Goal: Download file/media

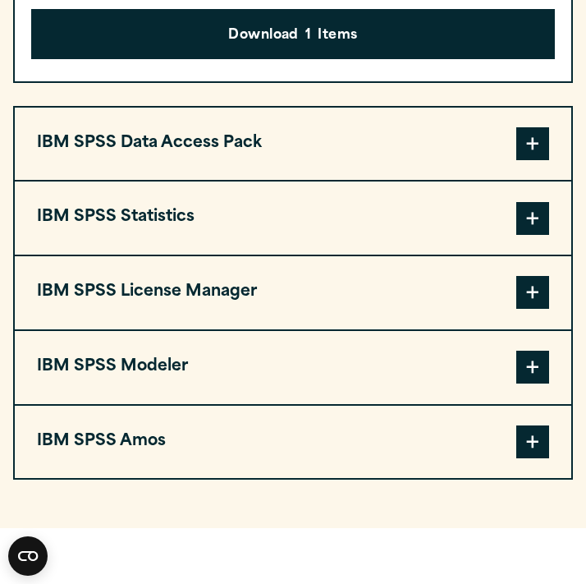
scroll to position [1433, 0]
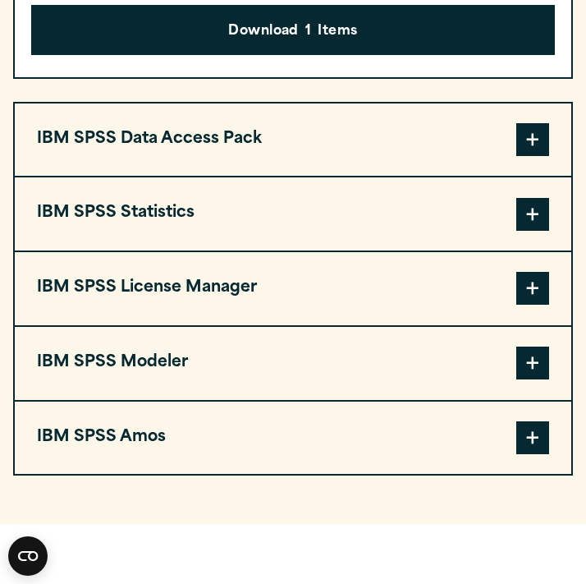
click at [353, 151] on button "IBM SPSS Data Access Pack" at bounding box center [293, 139] width 556 height 73
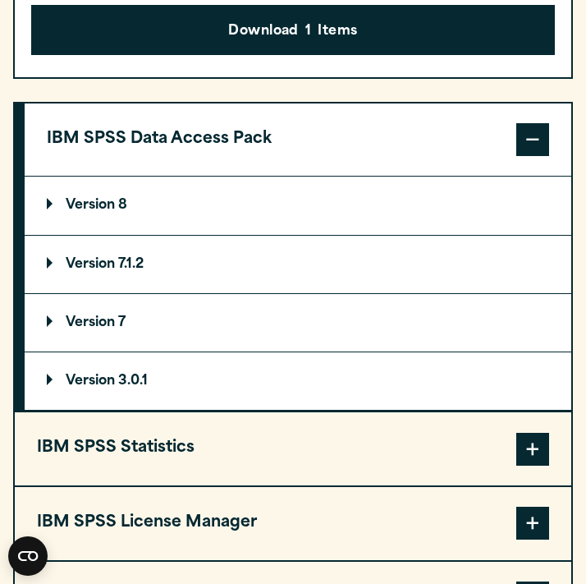
click at [349, 156] on button "IBM SPSS Data Access Pack" at bounding box center [298, 139] width 547 height 73
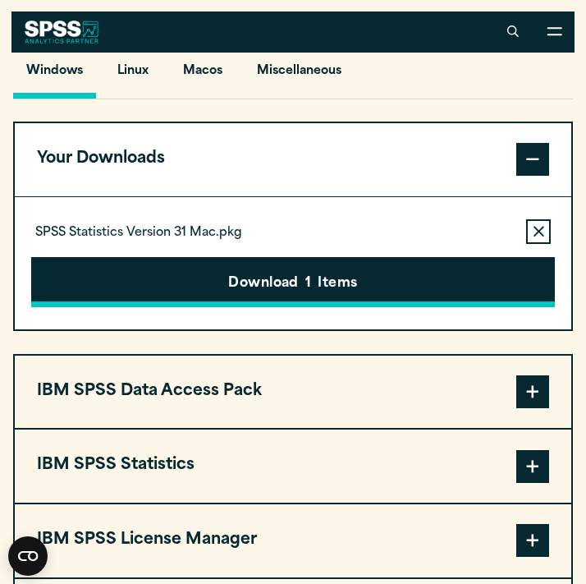
scroll to position [1182, 0]
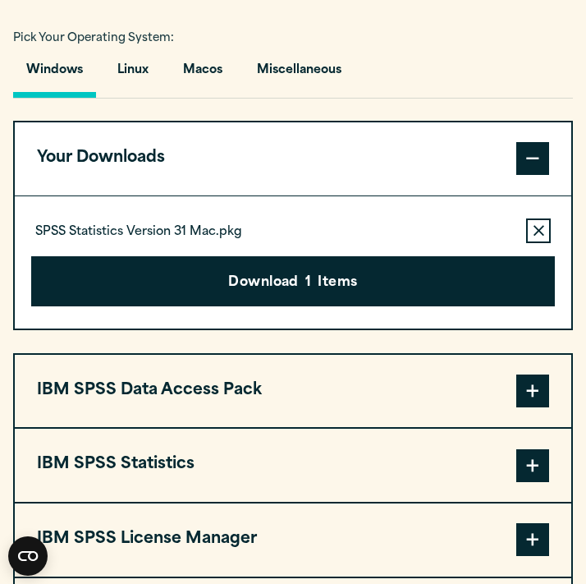
click at [252, 459] on button "IBM SPSS Statistics" at bounding box center [293, 464] width 556 height 73
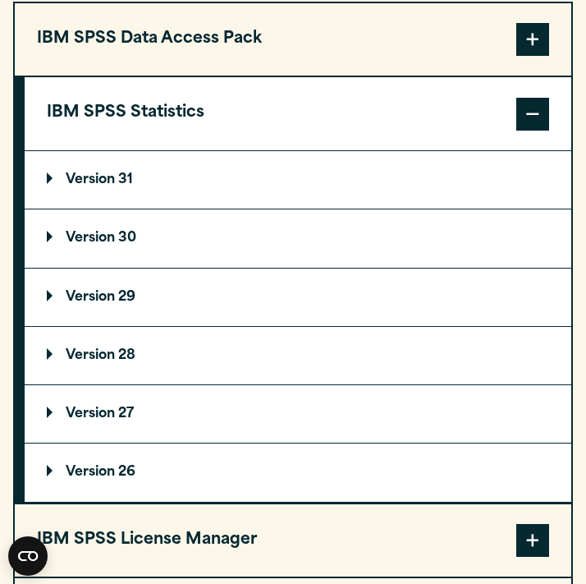
scroll to position [1568, 0]
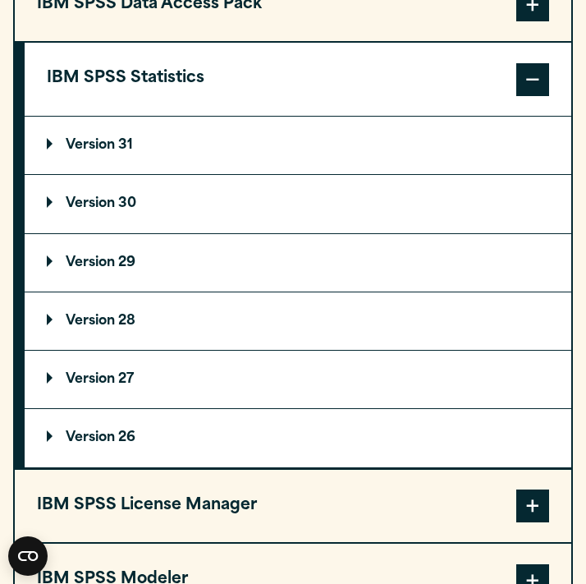
click at [77, 259] on p "Version 29" at bounding box center [91, 262] width 89 height 13
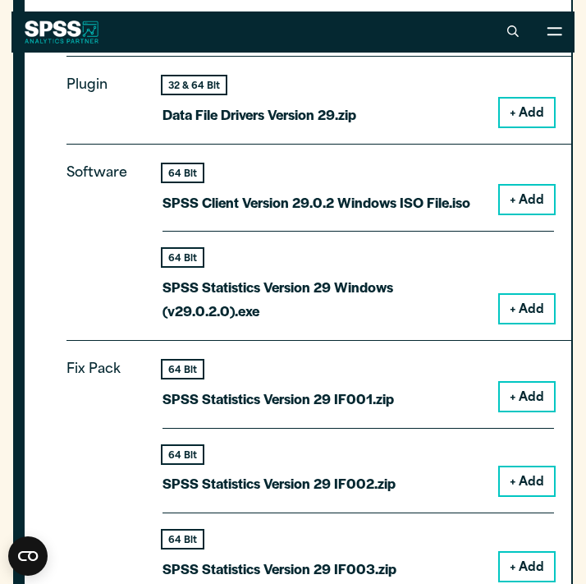
scroll to position [1801, 0]
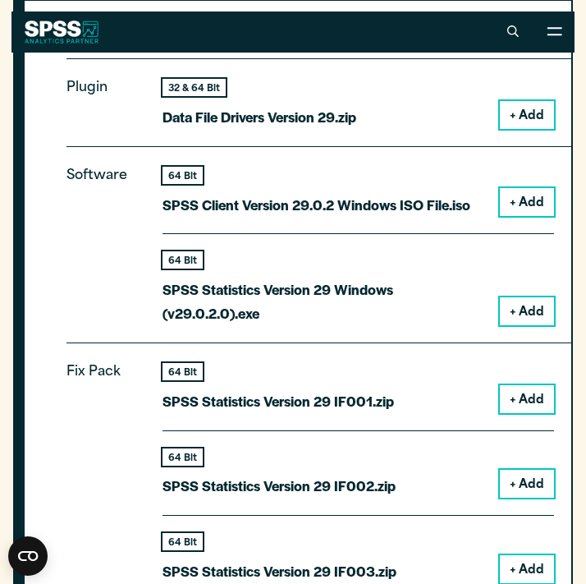
click at [516, 194] on button "+ Add" at bounding box center [527, 202] width 54 height 28
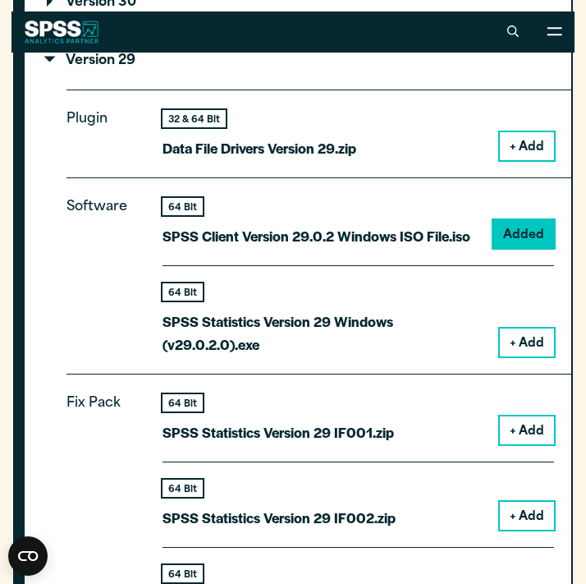
scroll to position [1535, 0]
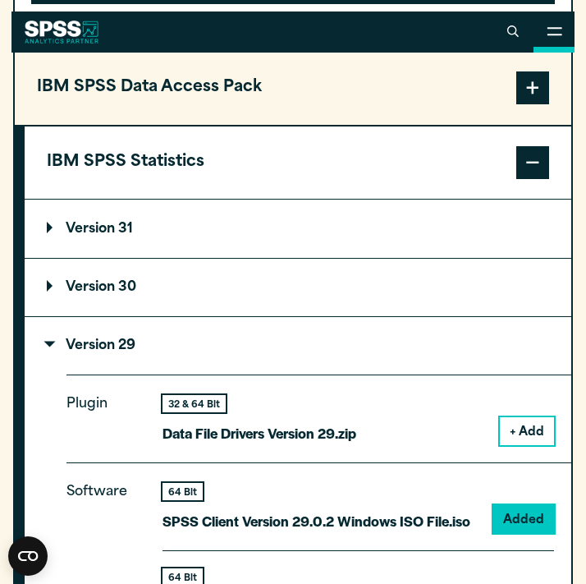
click at [559, 25] on button "Open Site Menu" at bounding box center [553, 31] width 41 height 41
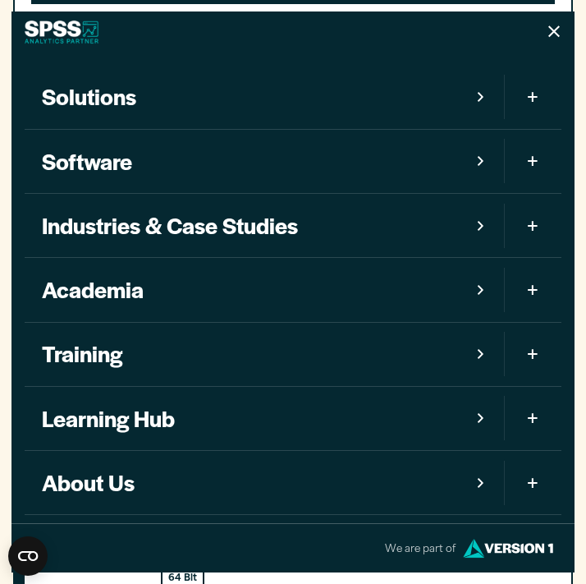
click at [224, 149] on link "Software" at bounding box center [265, 161] width 480 height 63
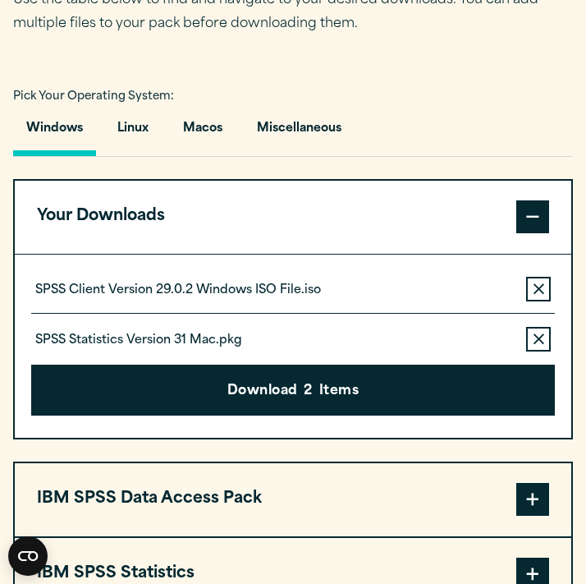
scroll to position [1135, 0]
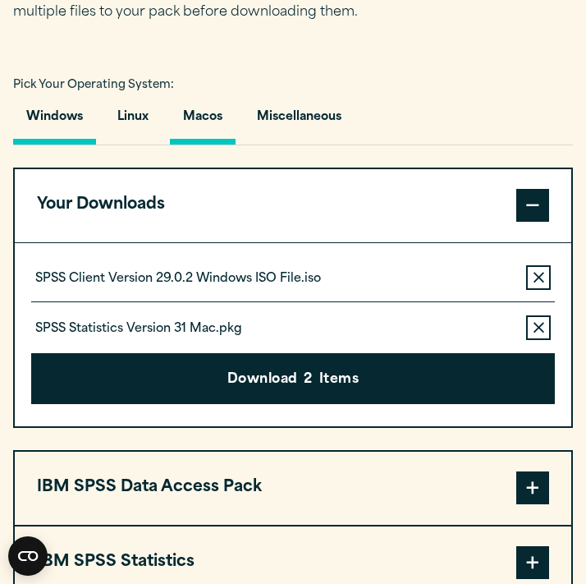
click at [198, 119] on button "Macos" at bounding box center [203, 121] width 66 height 47
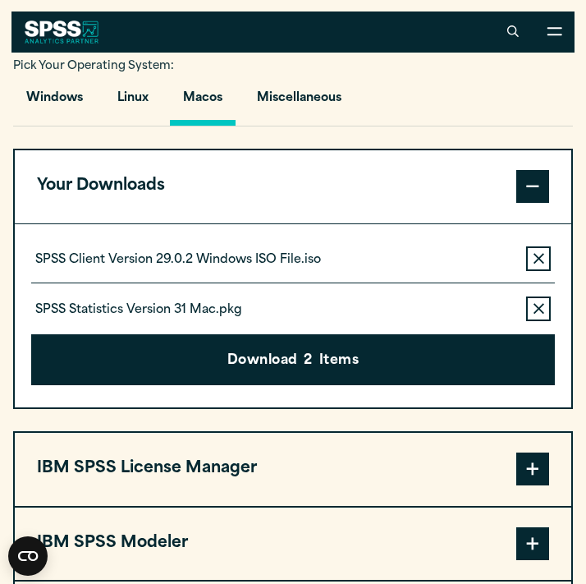
scroll to position [1141, 0]
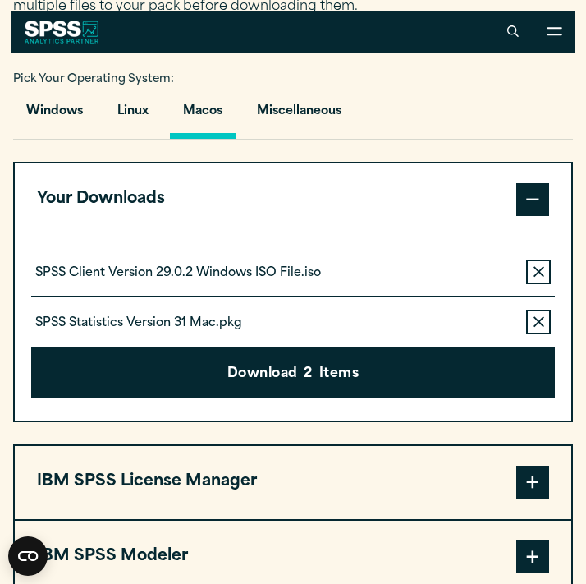
click at [410, 273] on div "SPSS Client Version 29.0.2 Windows ISO File.iso Remove this item from your soft…" at bounding box center [293, 277] width 524 height 37
click at [282, 269] on p "SPSS Client Version 29.0.2 Windows ISO File.iso" at bounding box center [178, 273] width 286 height 16
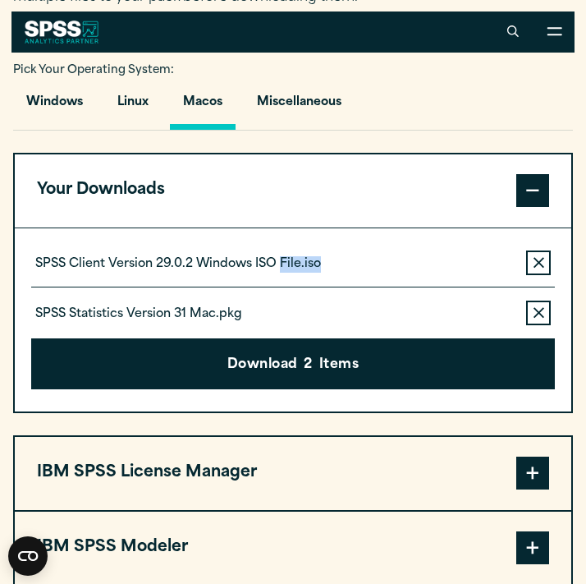
scroll to position [1125, 0]
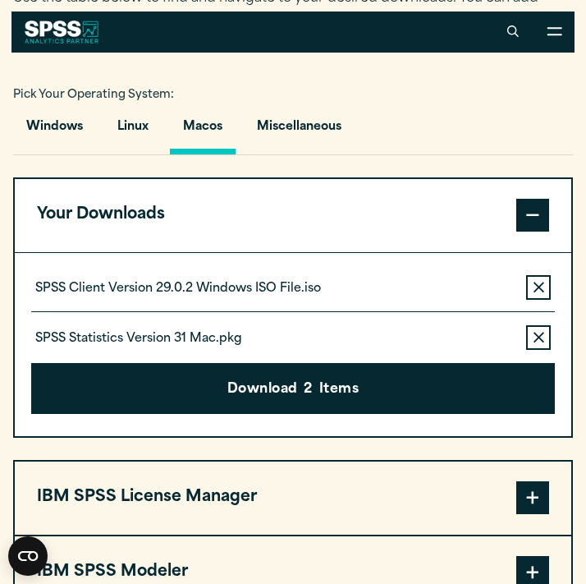
click at [192, 263] on div "SPSS Client Version 29.0.2 Windows ISO File.iso Remove this item from your soft…" at bounding box center [293, 344] width 556 height 183
click at [541, 341] on icon "button" at bounding box center [538, 337] width 11 height 11
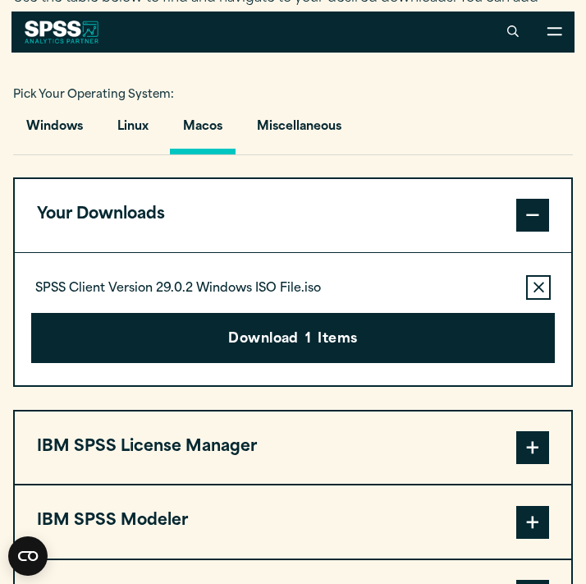
click at [382, 300] on div "Download 1 Items" at bounding box center [293, 332] width 524 height 64
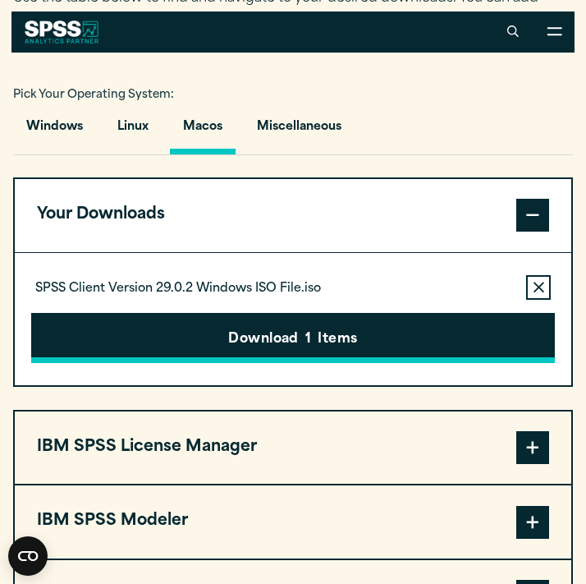
click at [286, 350] on button "Download 1 Items" at bounding box center [293, 338] width 524 height 51
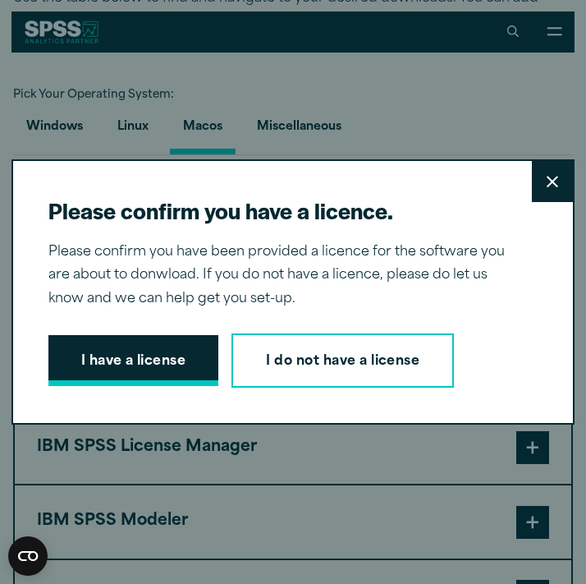
click at [168, 373] on button "I have a license" at bounding box center [133, 360] width 171 height 51
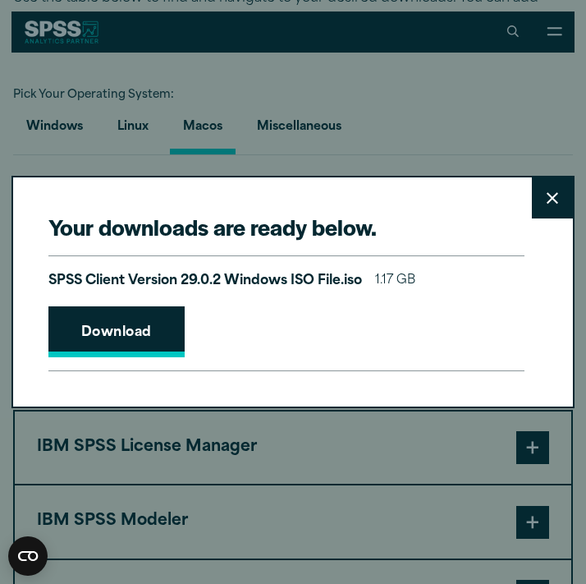
click at [138, 323] on link "Download" at bounding box center [116, 331] width 136 height 51
click at [555, 211] on button "Close" at bounding box center [552, 197] width 41 height 41
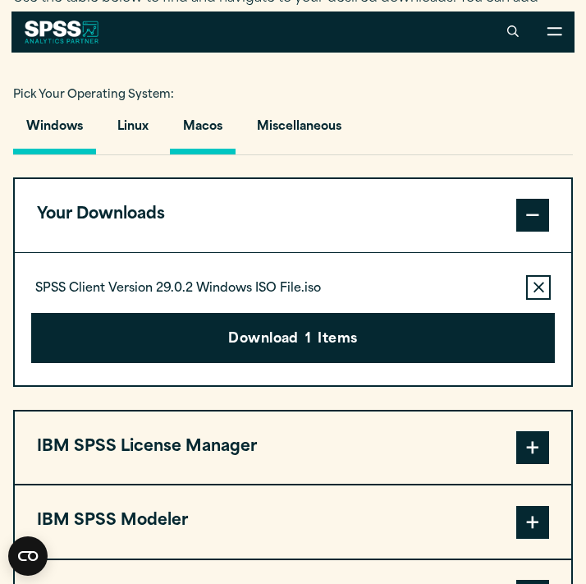
click at [53, 126] on button "Windows" at bounding box center [54, 131] width 83 height 47
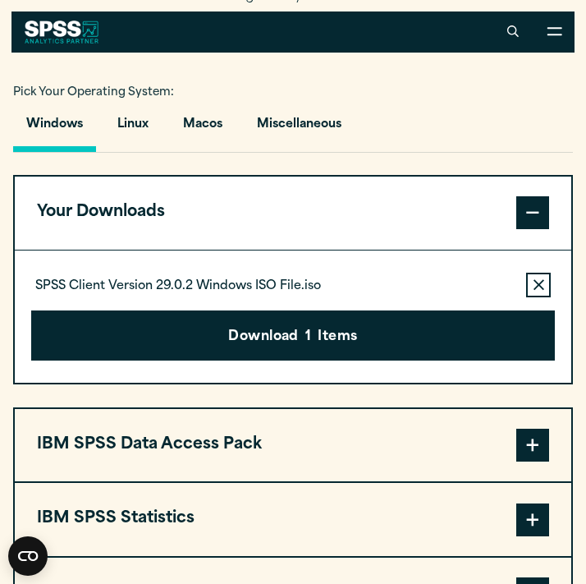
scroll to position [1116, 0]
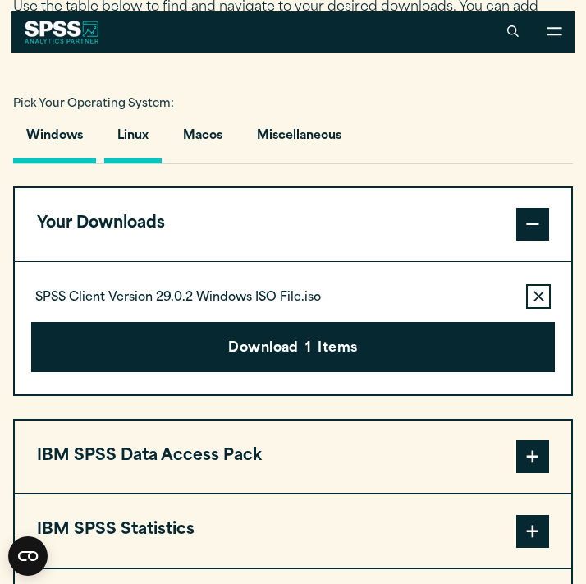
click at [128, 117] on button "Linux" at bounding box center [132, 140] width 57 height 47
click at [138, 149] on button "Linux" at bounding box center [132, 140] width 57 height 47
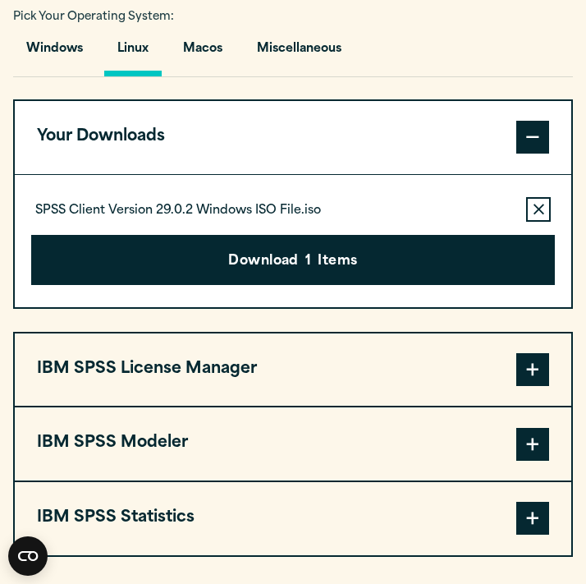
scroll to position [1206, 0]
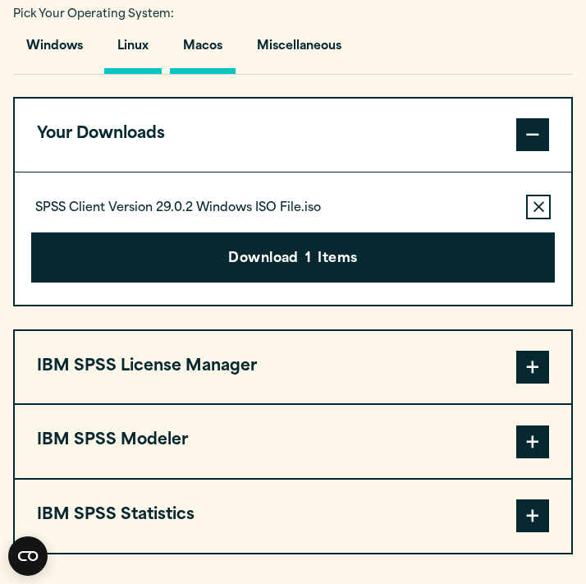
click at [202, 43] on button "Macos" at bounding box center [203, 50] width 66 height 47
click at [294, 48] on button "Miscellaneous" at bounding box center [299, 50] width 111 height 47
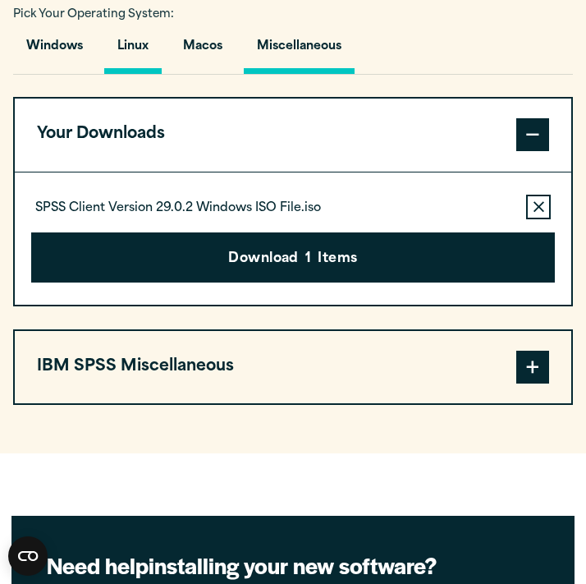
click at [132, 49] on button "Linux" at bounding box center [132, 50] width 57 height 47
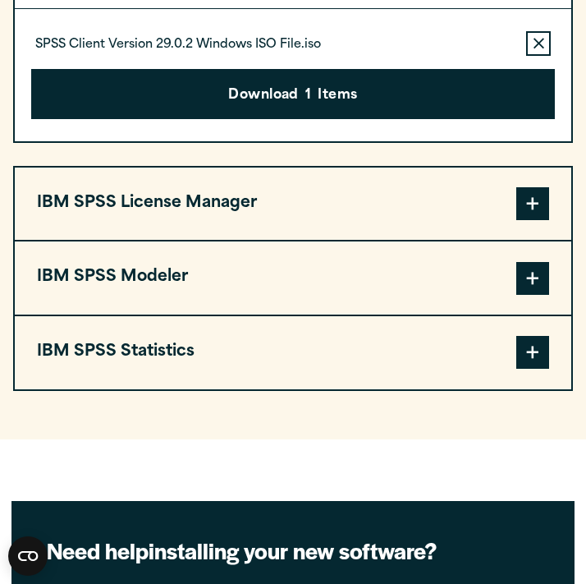
scroll to position [1382, 0]
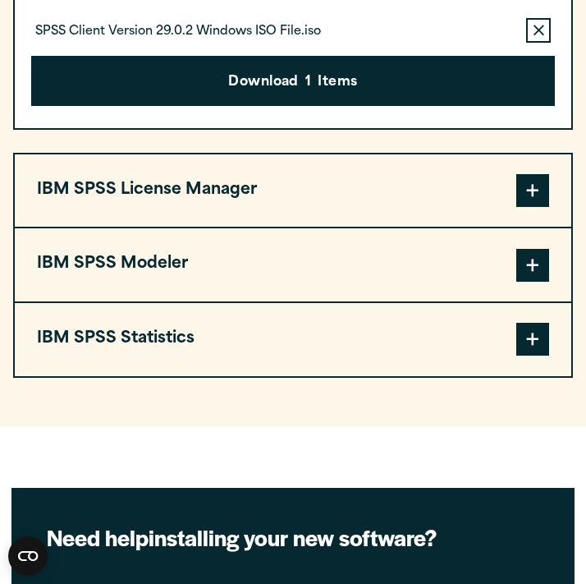
click at [125, 212] on button "IBM SPSS License Manager" at bounding box center [293, 190] width 556 height 73
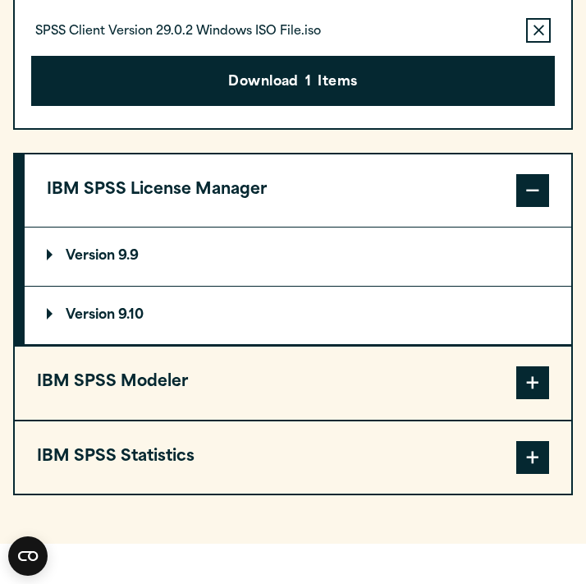
click at [173, 383] on button "IBM SPSS Modeler" at bounding box center [293, 382] width 556 height 73
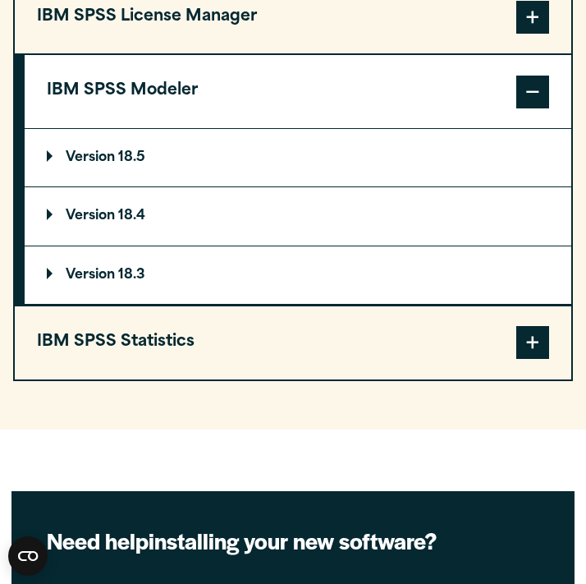
scroll to position [1577, 0]
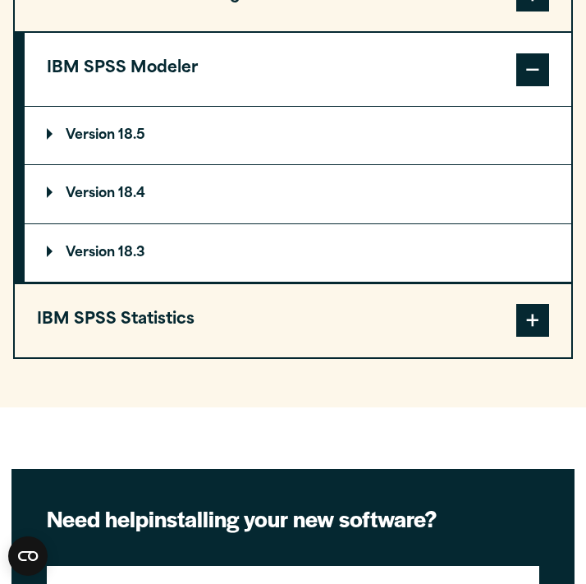
click at [181, 341] on button "IBM SPSS Statistics" at bounding box center [293, 320] width 556 height 73
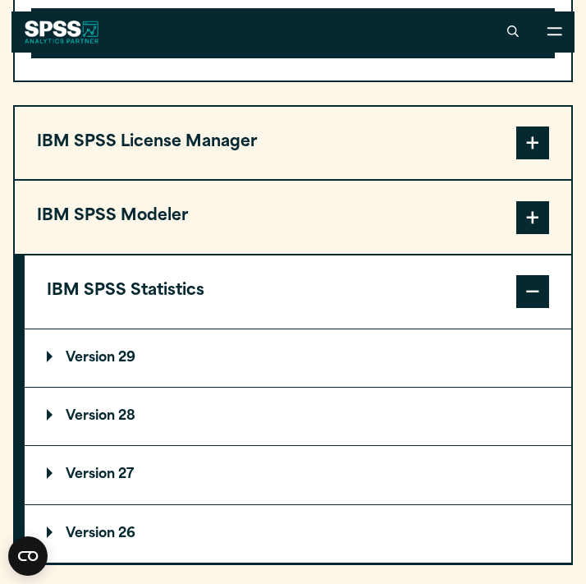
scroll to position [1413, 0]
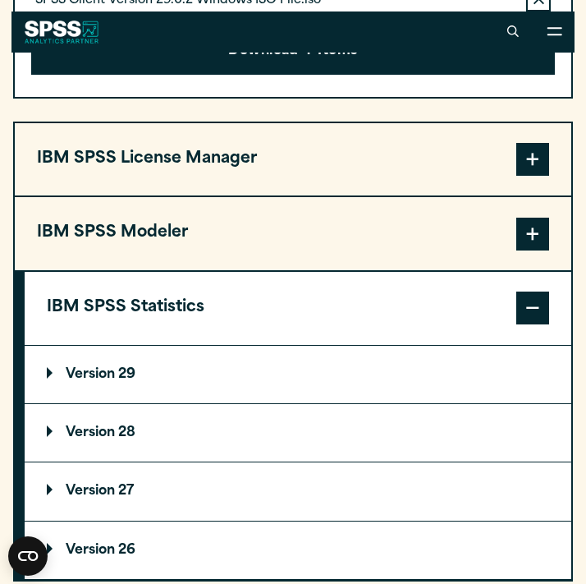
click at [105, 373] on p "Version 29" at bounding box center [91, 374] width 89 height 13
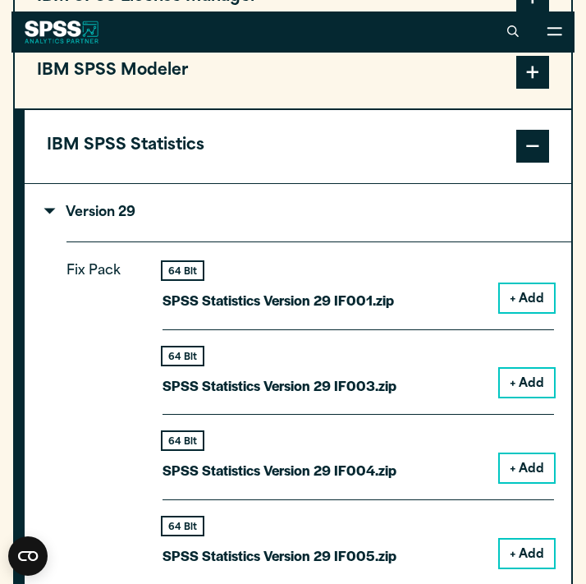
scroll to position [1574, 0]
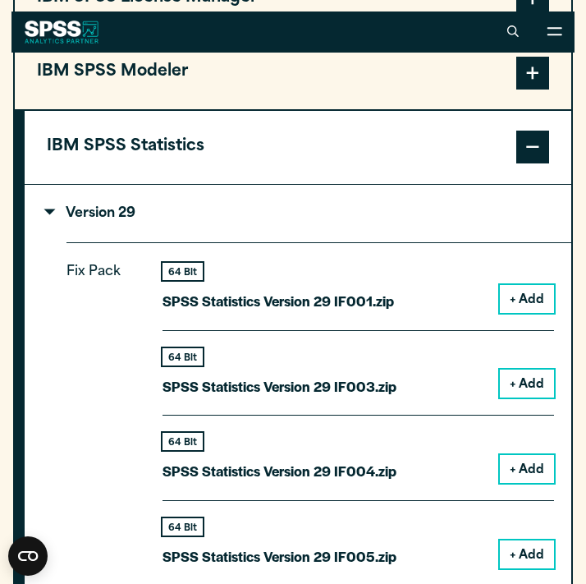
click at [506, 299] on button "+ Add" at bounding box center [527, 299] width 54 height 28
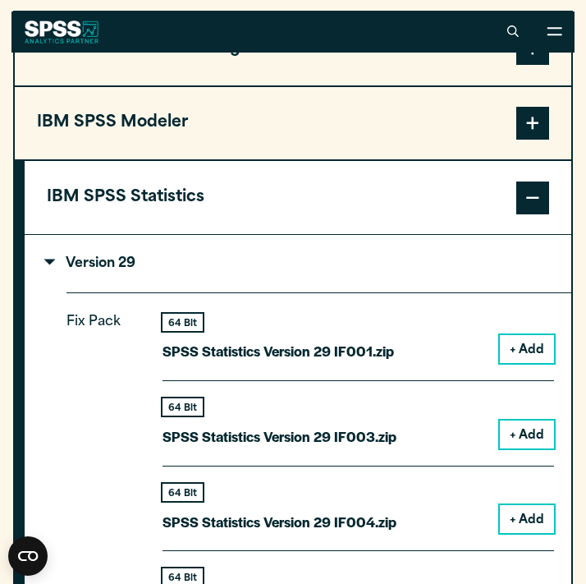
click at [518, 346] on button "+ Add" at bounding box center [527, 349] width 54 height 28
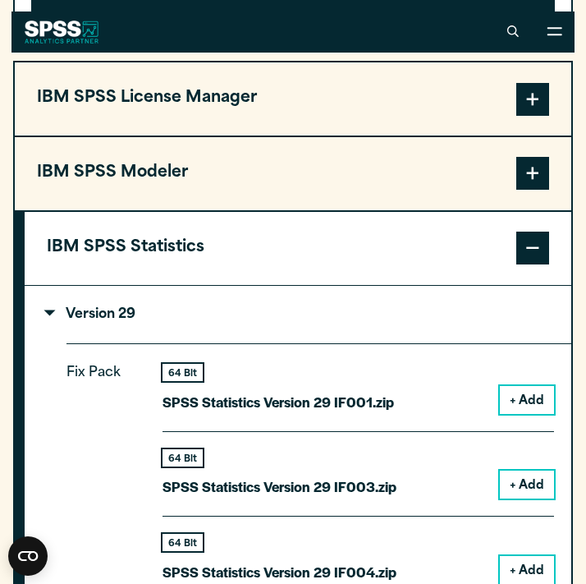
click at [519, 400] on button "+ Add" at bounding box center [527, 400] width 54 height 28
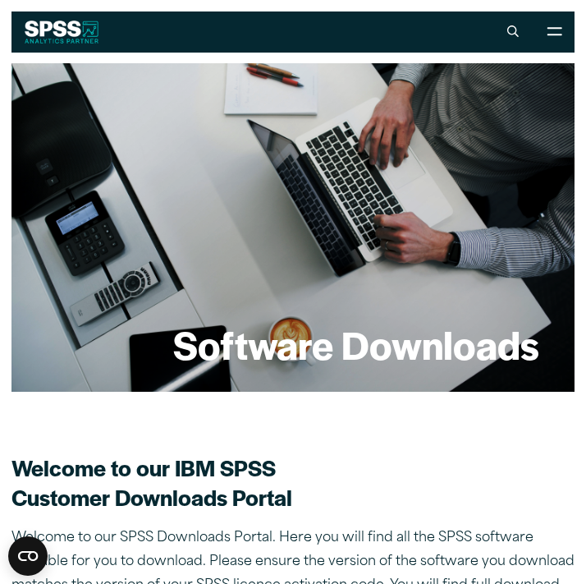
scroll to position [0, 0]
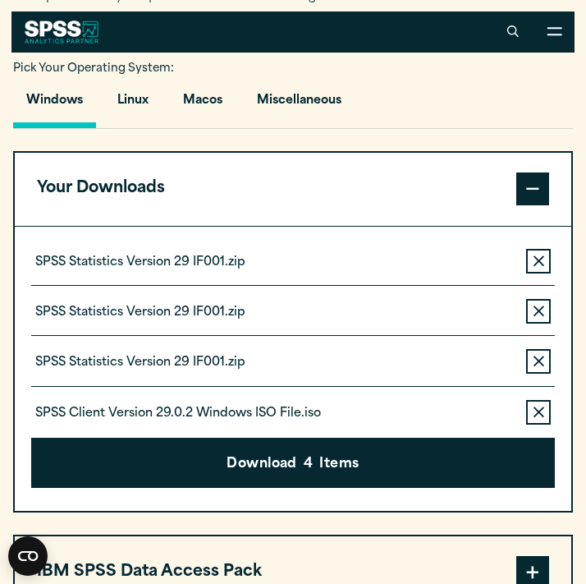
scroll to position [1147, 0]
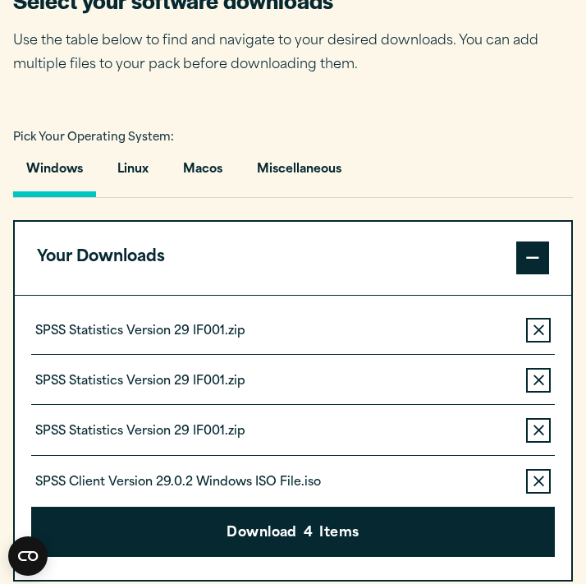
scroll to position [1092, 0]
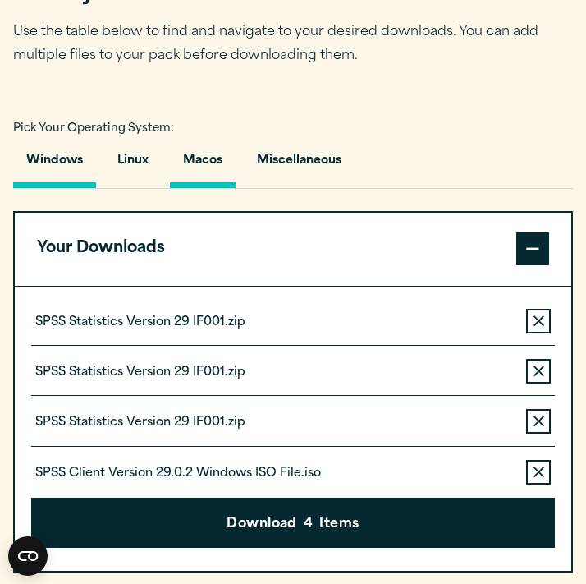
click at [206, 167] on button "Macos" at bounding box center [203, 164] width 66 height 47
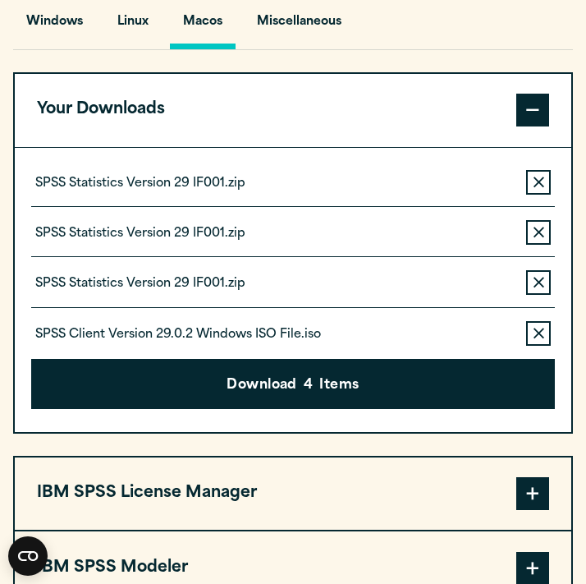
scroll to position [1233, 0]
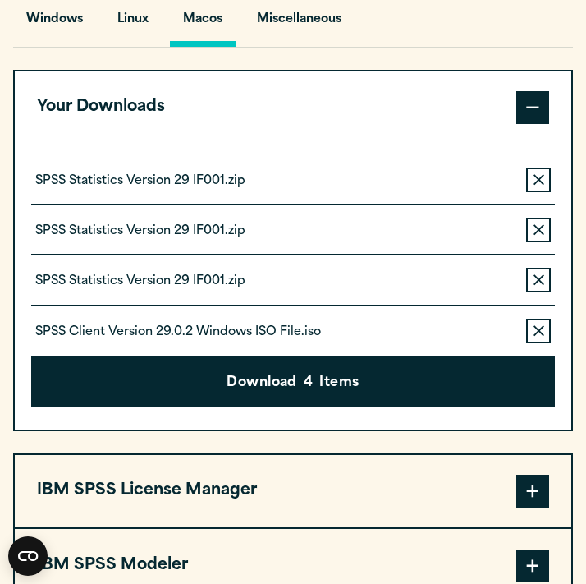
click at [541, 217] on button "Remove this item from your software download list" at bounding box center [538, 229] width 25 height 25
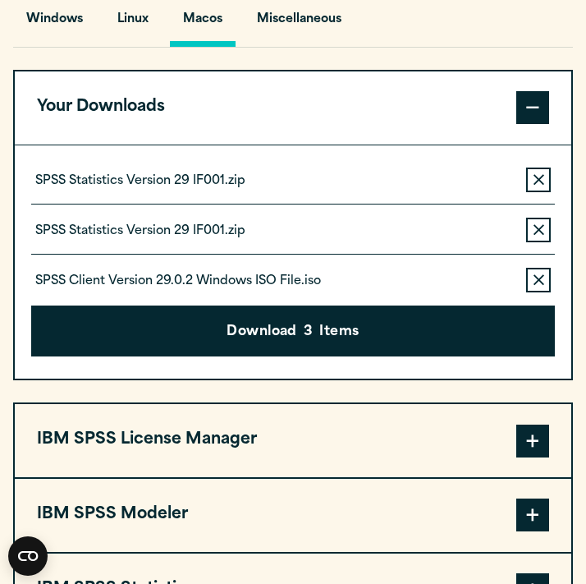
click at [533, 276] on icon "button" at bounding box center [538, 279] width 11 height 11
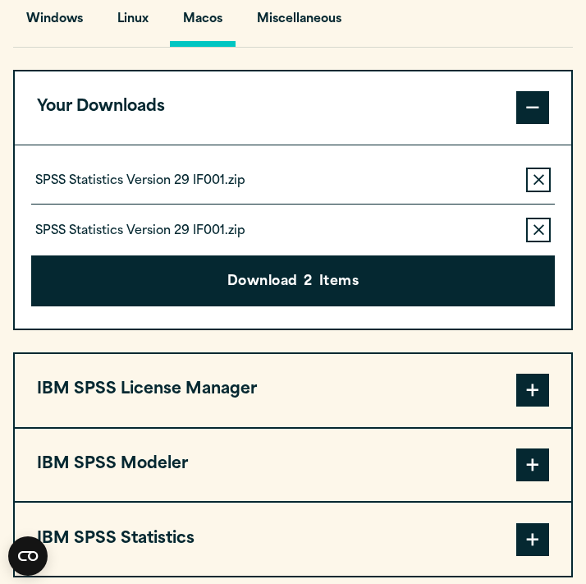
click at [536, 235] on button "Remove this item from your software download list" at bounding box center [538, 229] width 25 height 25
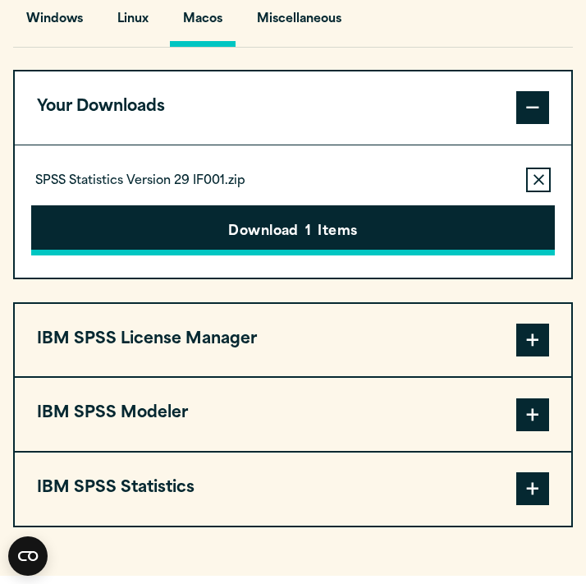
click at [331, 231] on button "Download 1 Items" at bounding box center [293, 230] width 524 height 51
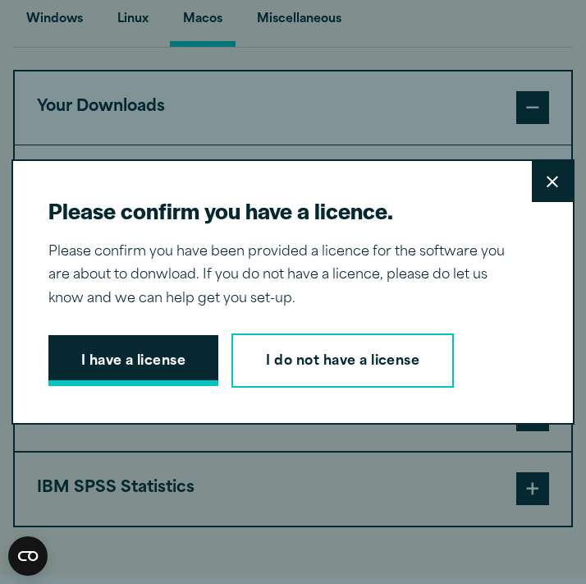
click at [149, 370] on button "I have a license" at bounding box center [133, 360] width 171 height 51
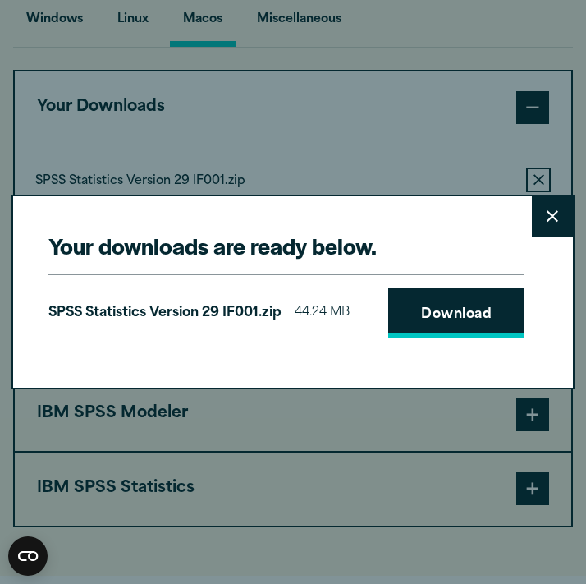
click at [454, 319] on link "Download" at bounding box center [456, 313] width 136 height 51
click at [552, 210] on icon at bounding box center [552, 216] width 11 height 12
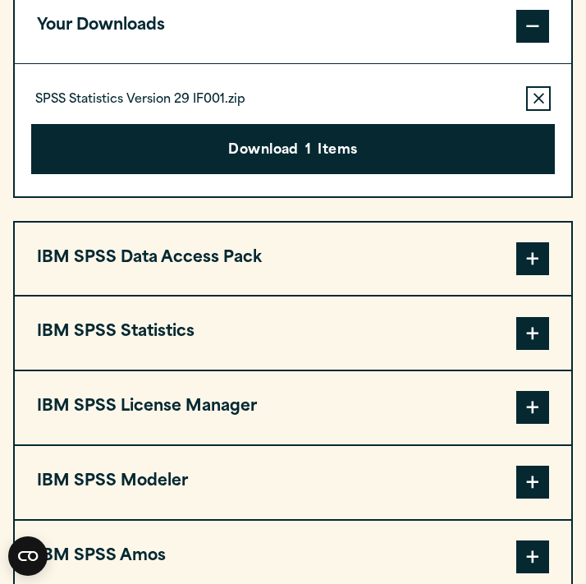
scroll to position [1315, 0]
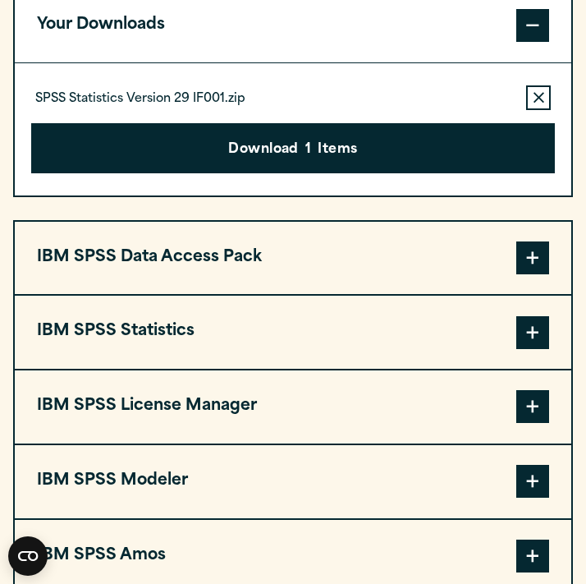
click at [383, 324] on button "IBM SPSS Statistics" at bounding box center [293, 331] width 556 height 73
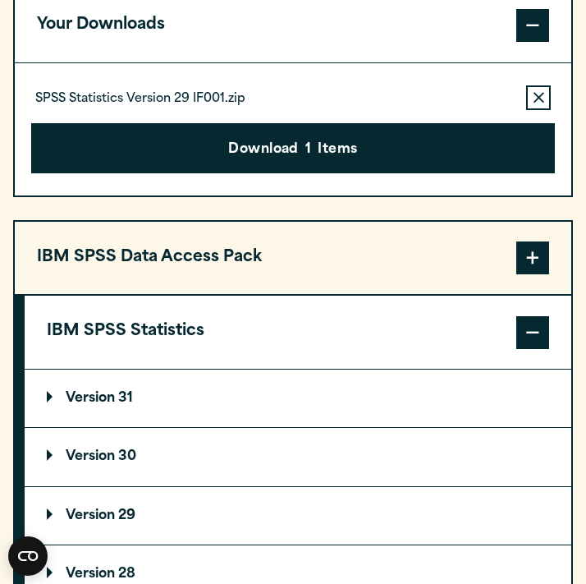
click at [538, 98] on icon "button" at bounding box center [538, 97] width 11 height 11
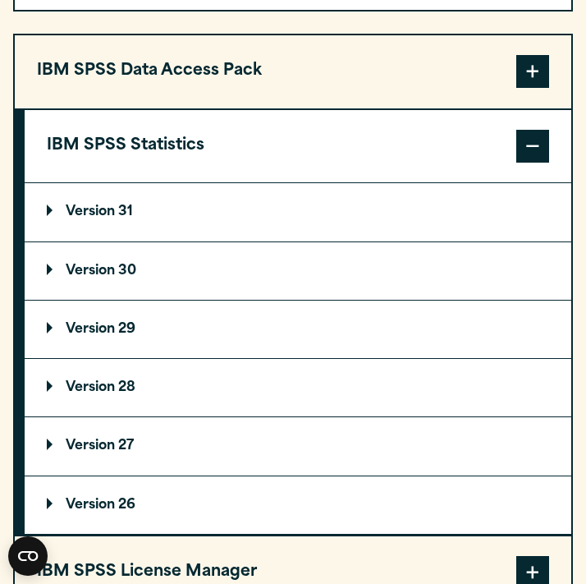
scroll to position [1437, 0]
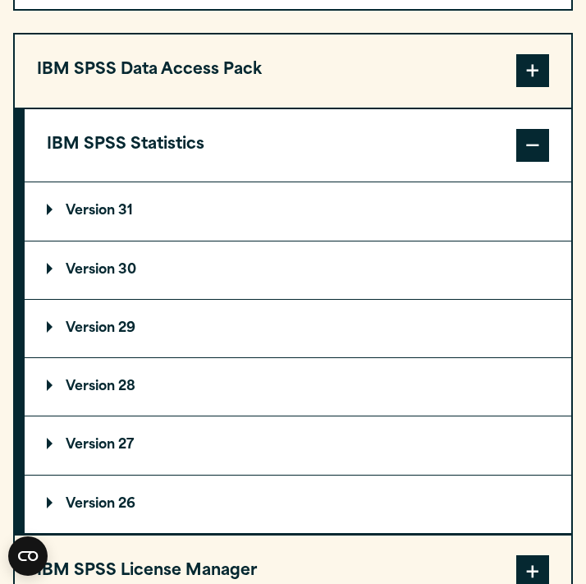
click at [382, 314] on summary "Version 29" at bounding box center [298, 328] width 547 height 57
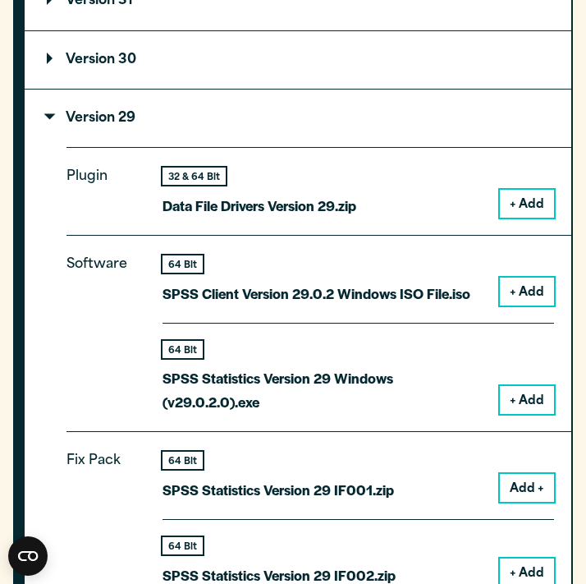
scroll to position [1653, 0]
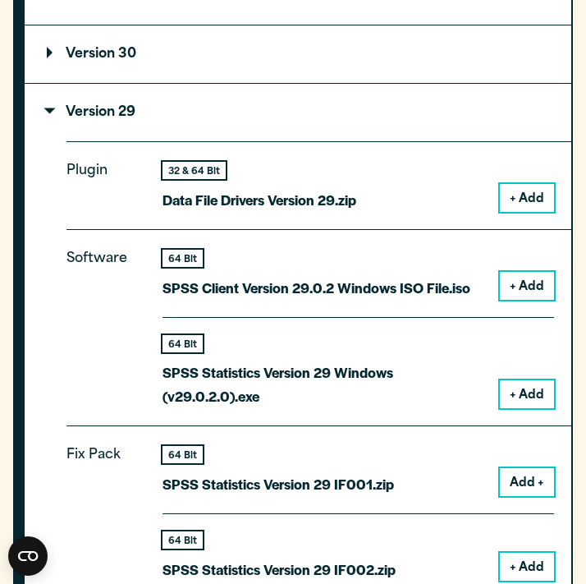
click at [517, 390] on button "+ Add" at bounding box center [527, 394] width 54 height 28
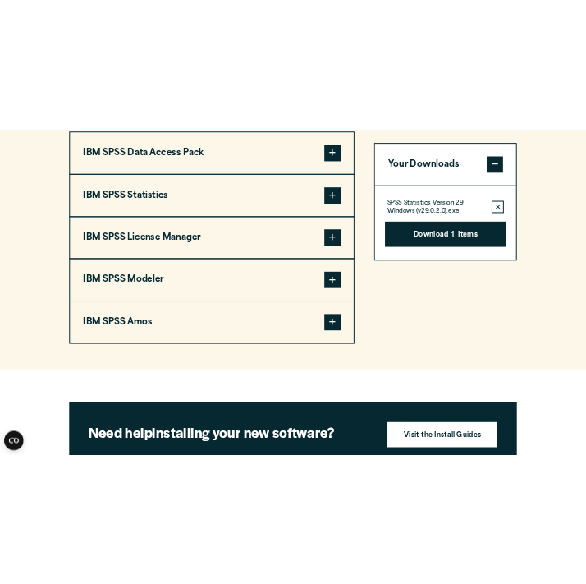
scroll to position [1325, 0]
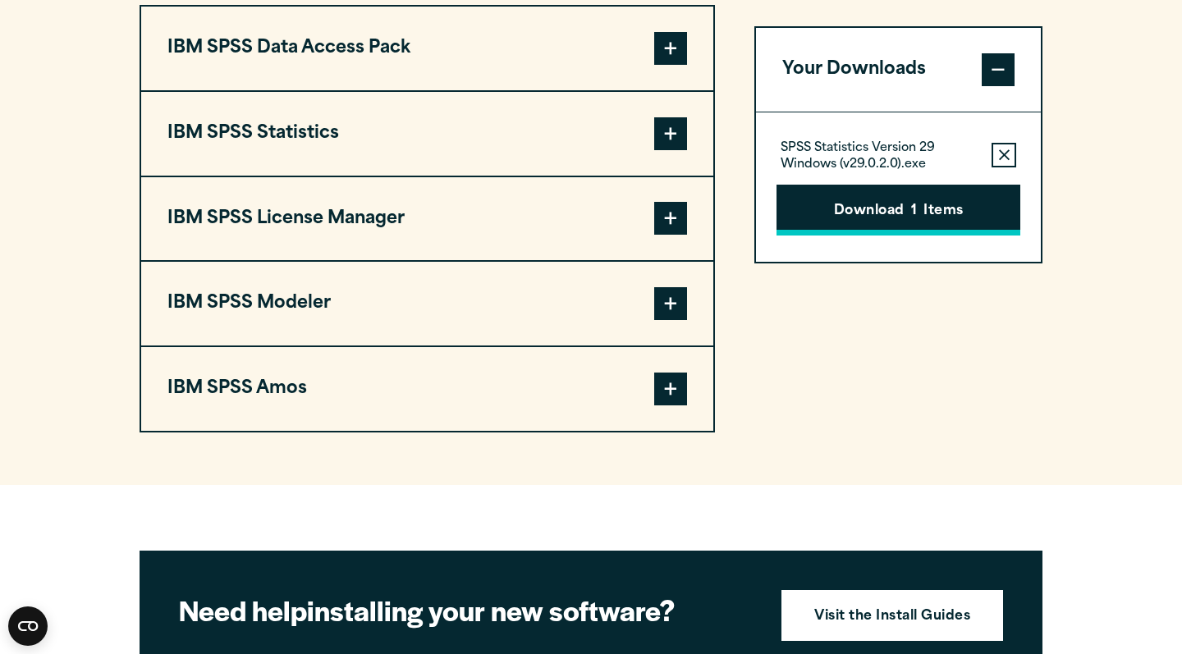
click at [585, 204] on button "Download 1 Items" at bounding box center [898, 210] width 244 height 51
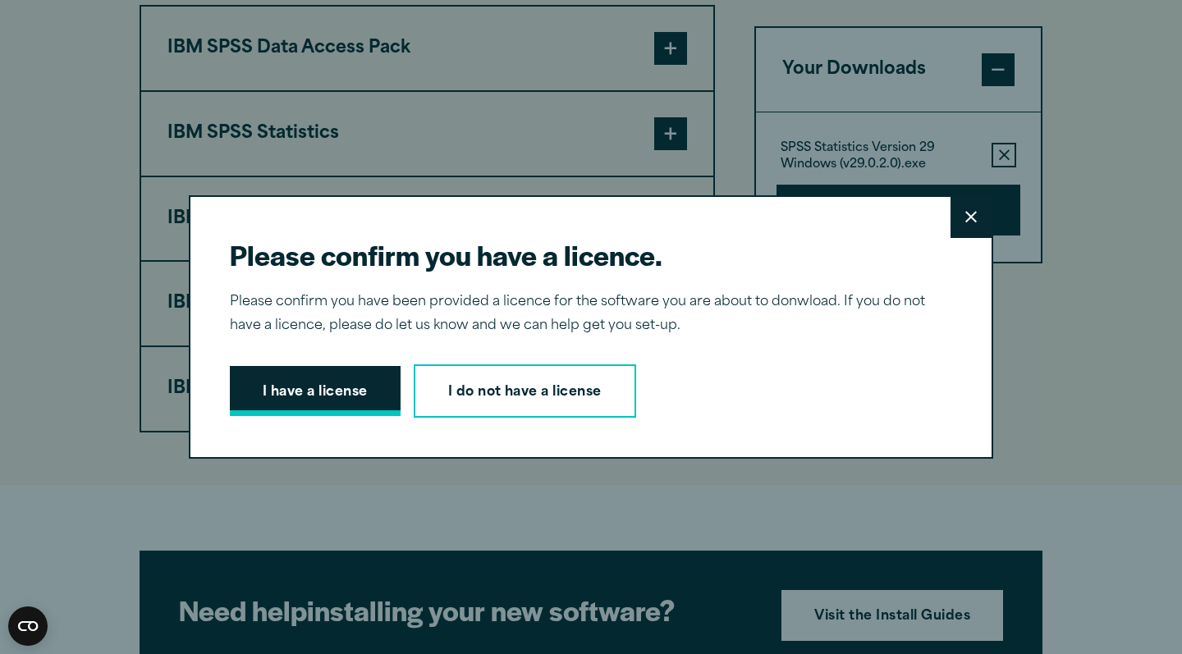
click at [333, 389] on button "I have a license" at bounding box center [315, 391] width 171 height 51
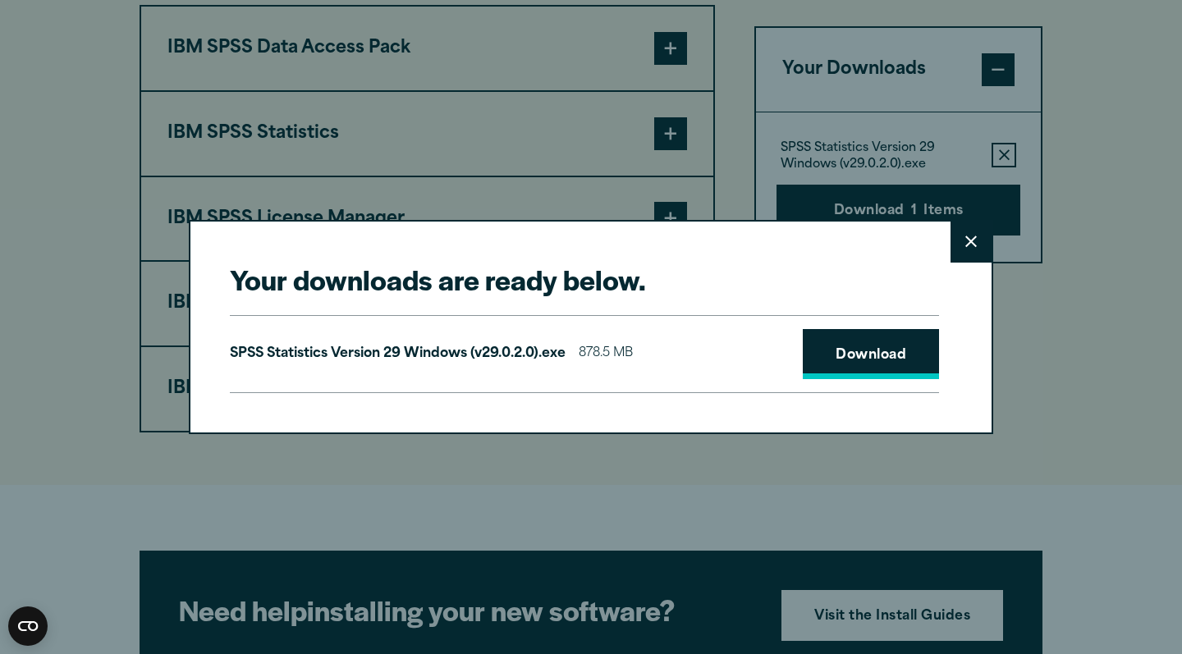
click at [585, 353] on link "Download" at bounding box center [871, 354] width 136 height 51
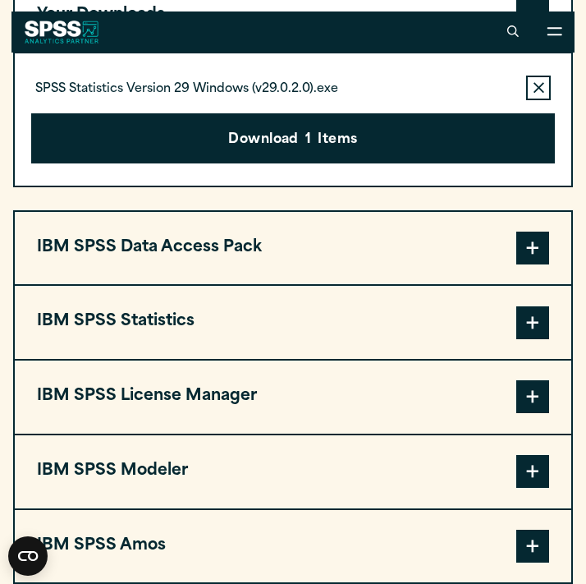
click at [405, 84] on div "Your downloads are ready below. Close SPSS Statistics Version 29 Windows (v29.0…" at bounding box center [293, 292] width 586 height 584
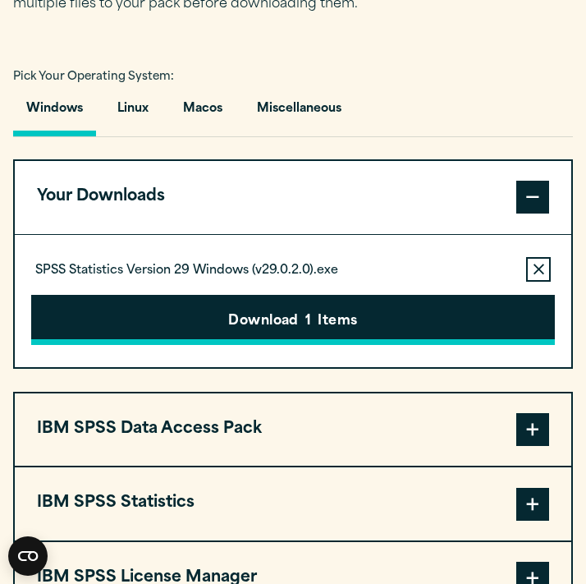
scroll to position [1149, 0]
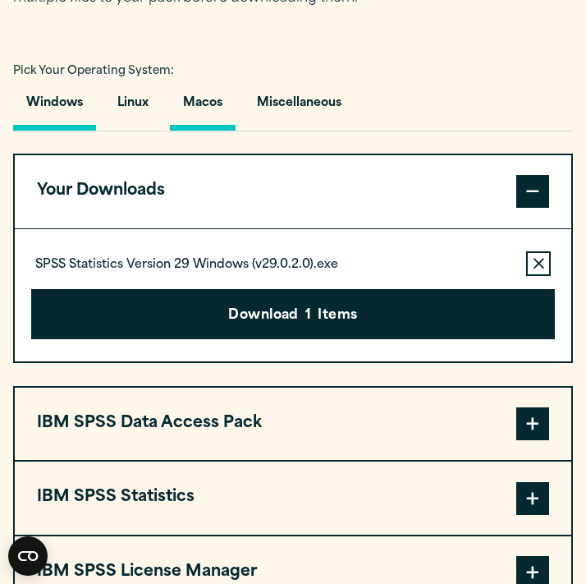
click at [204, 95] on button "Macos" at bounding box center [203, 107] width 66 height 47
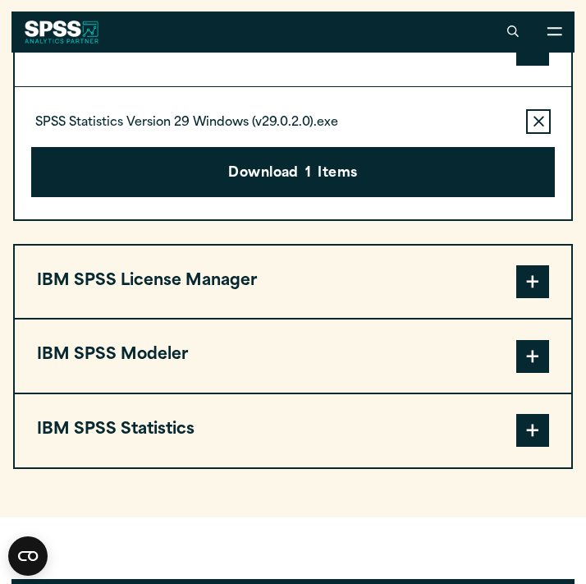
scroll to position [1288, 0]
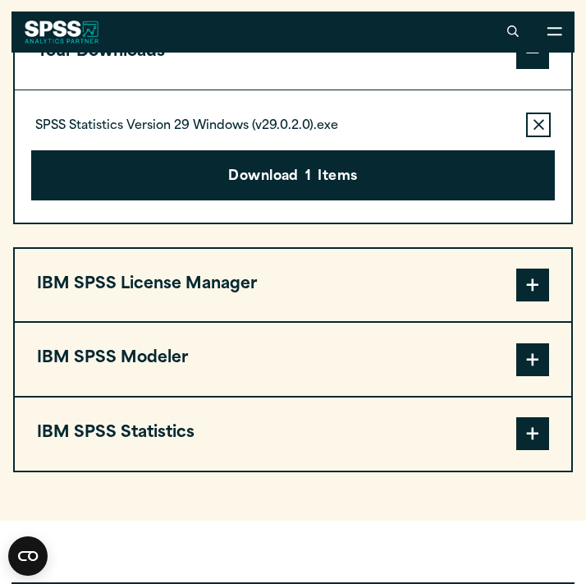
click at [250, 433] on button "IBM SPSS Statistics" at bounding box center [293, 433] width 556 height 73
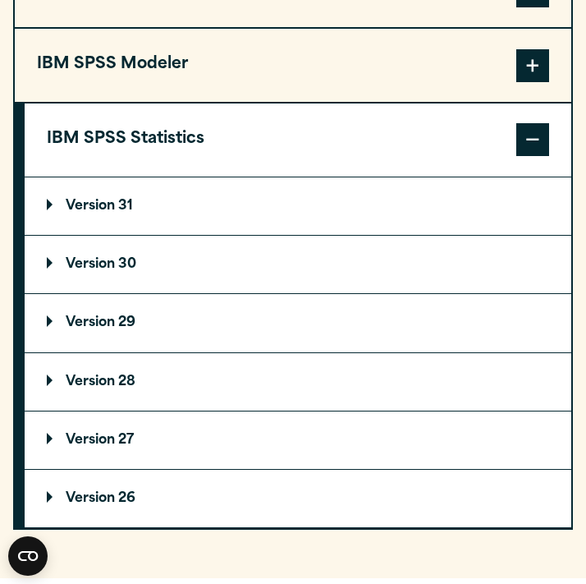
scroll to position [1612, 0]
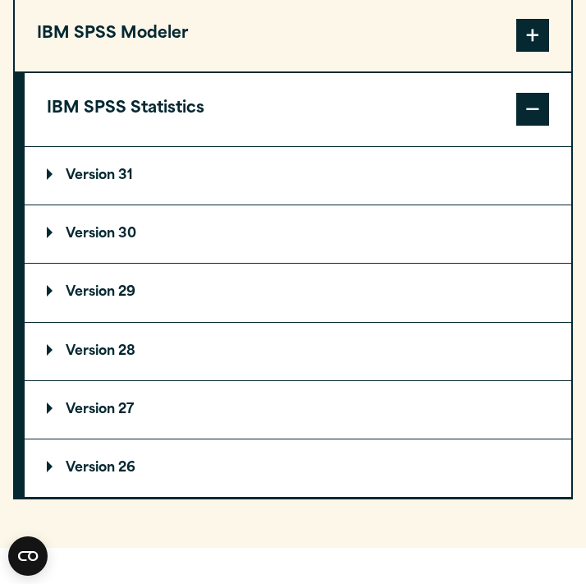
click at [123, 286] on p "Version 29" at bounding box center [91, 292] width 89 height 13
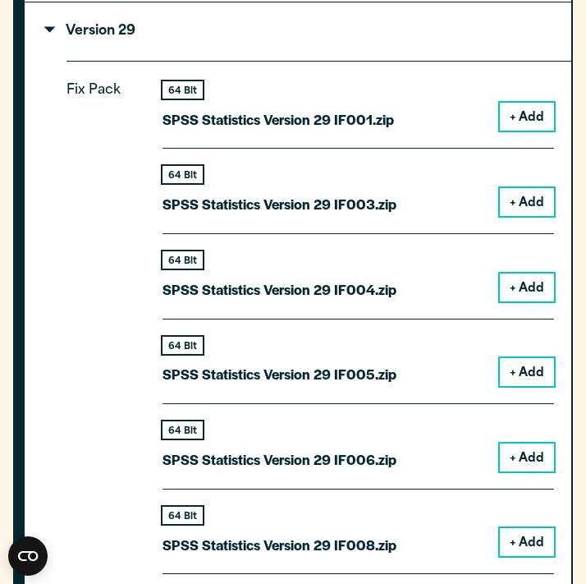
scroll to position [1875, 0]
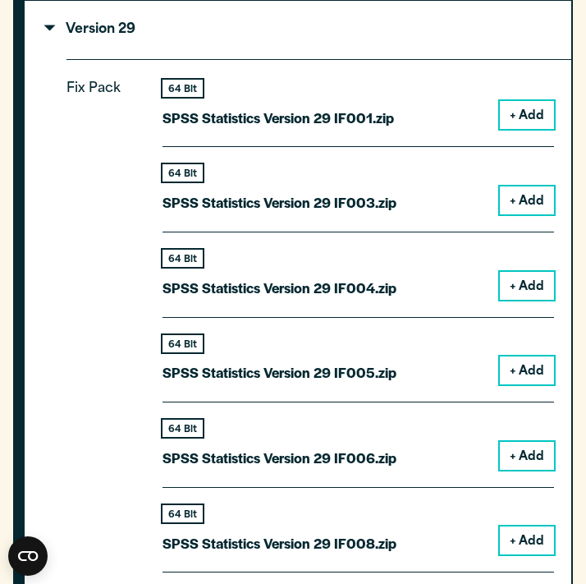
click at [70, 195] on p "Fix Pack" at bounding box center [103, 437] width 74 height 720
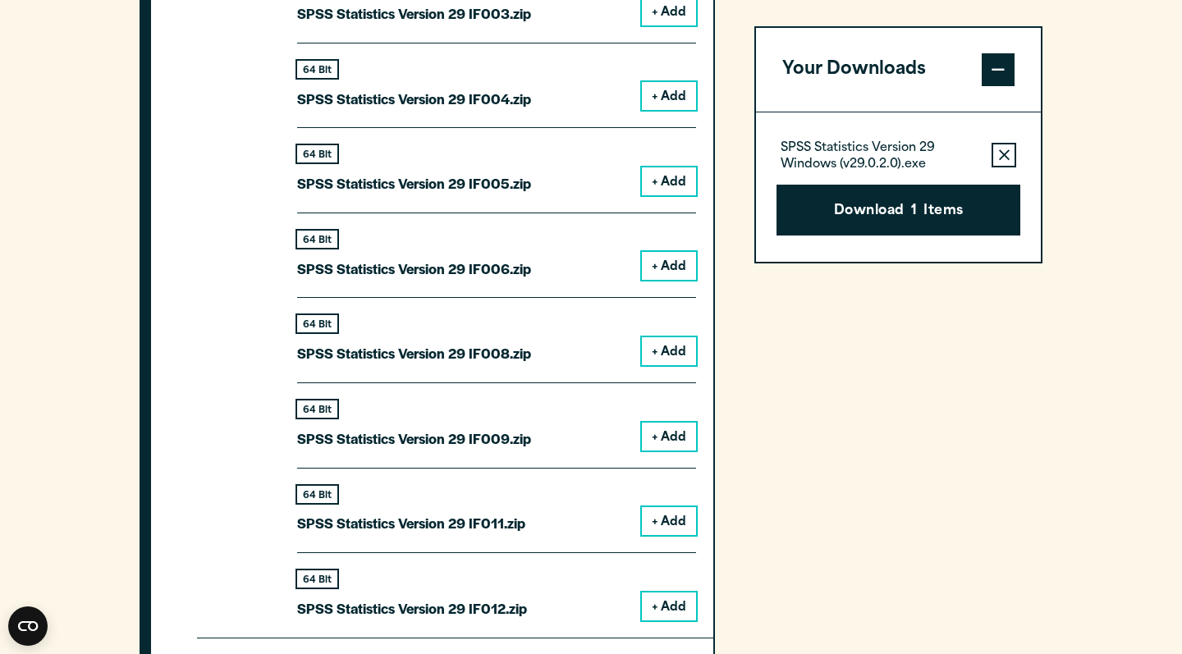
scroll to position [2072, 0]
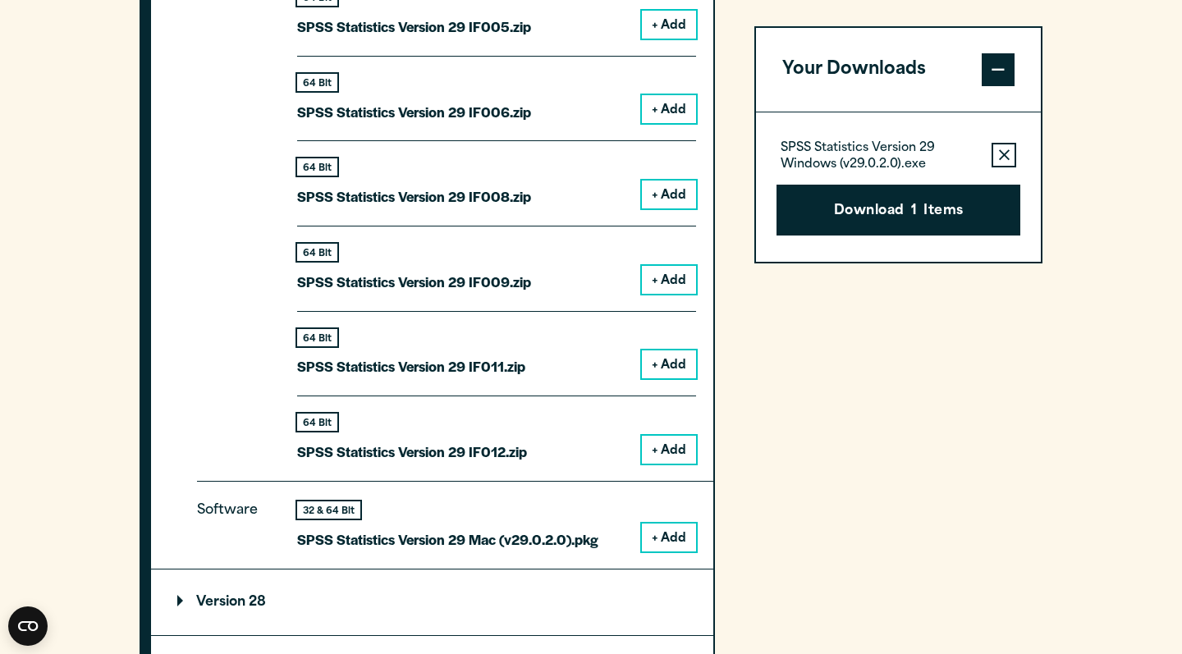
click at [585, 156] on icon "button" at bounding box center [1004, 154] width 11 height 11
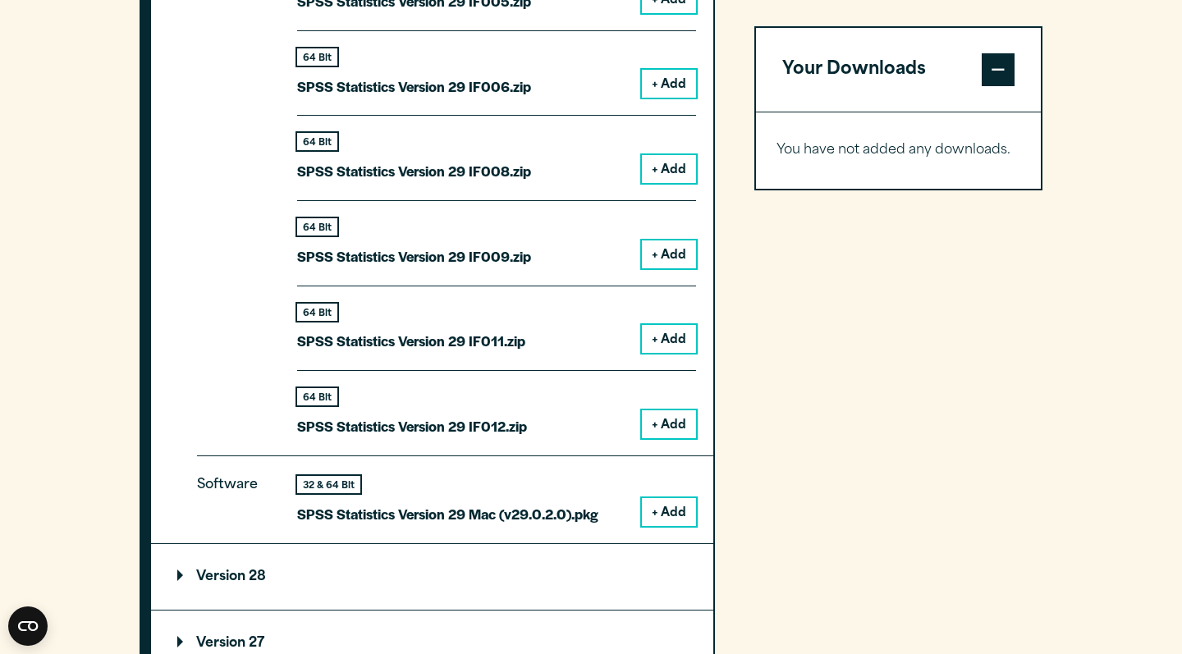
scroll to position [2103, 0]
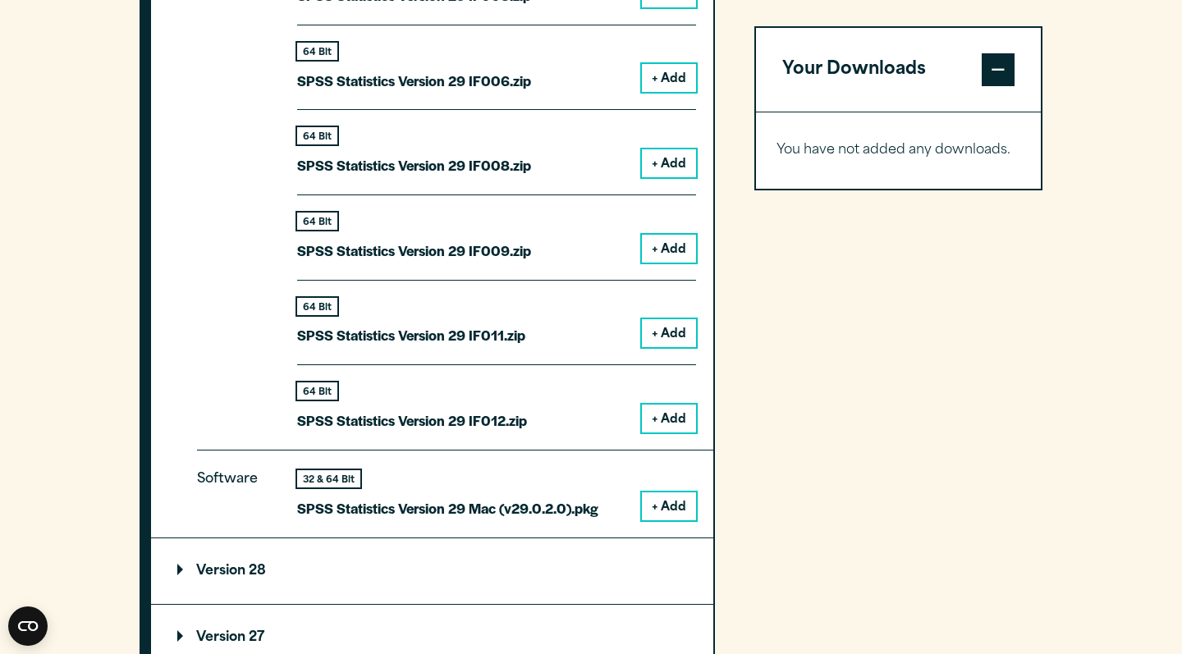
click at [585, 495] on button "+ Add" at bounding box center [669, 506] width 54 height 28
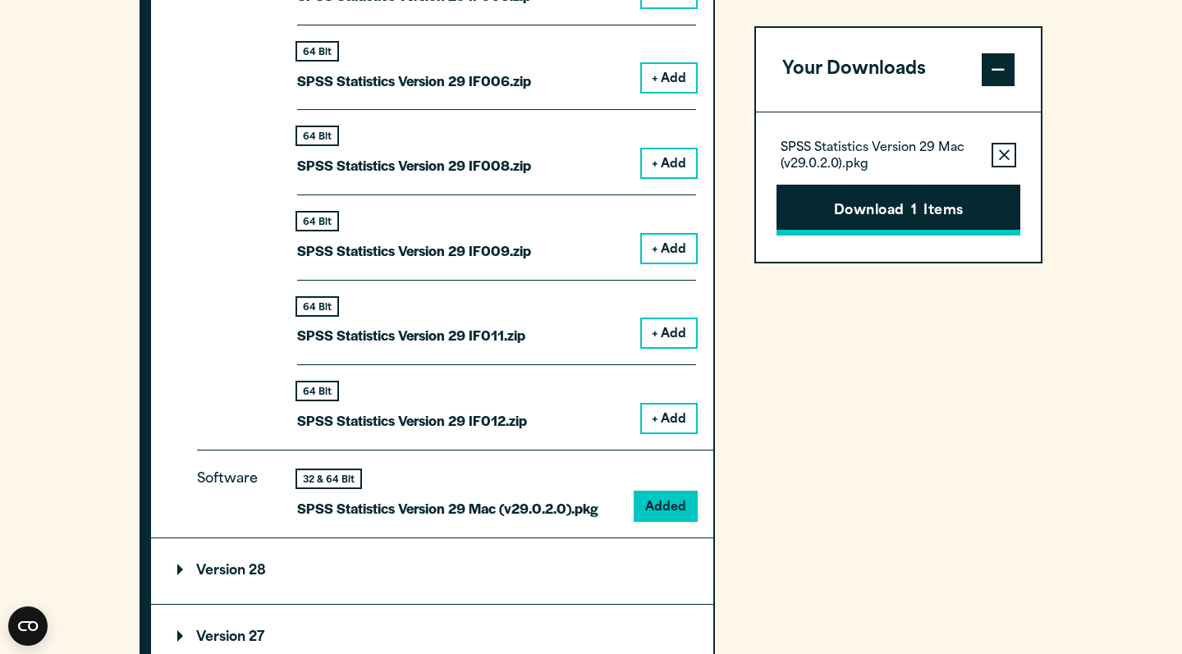
click at [585, 211] on button "Download 1 Items" at bounding box center [898, 210] width 244 height 51
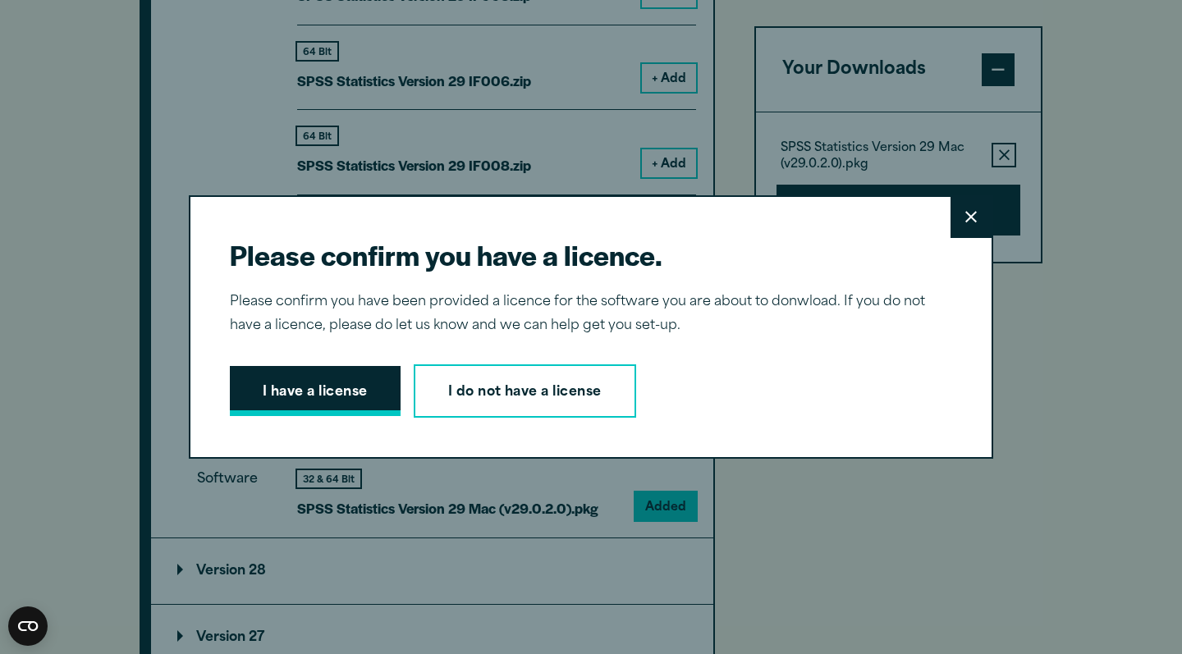
click at [352, 402] on button "I have a license" at bounding box center [315, 391] width 171 height 51
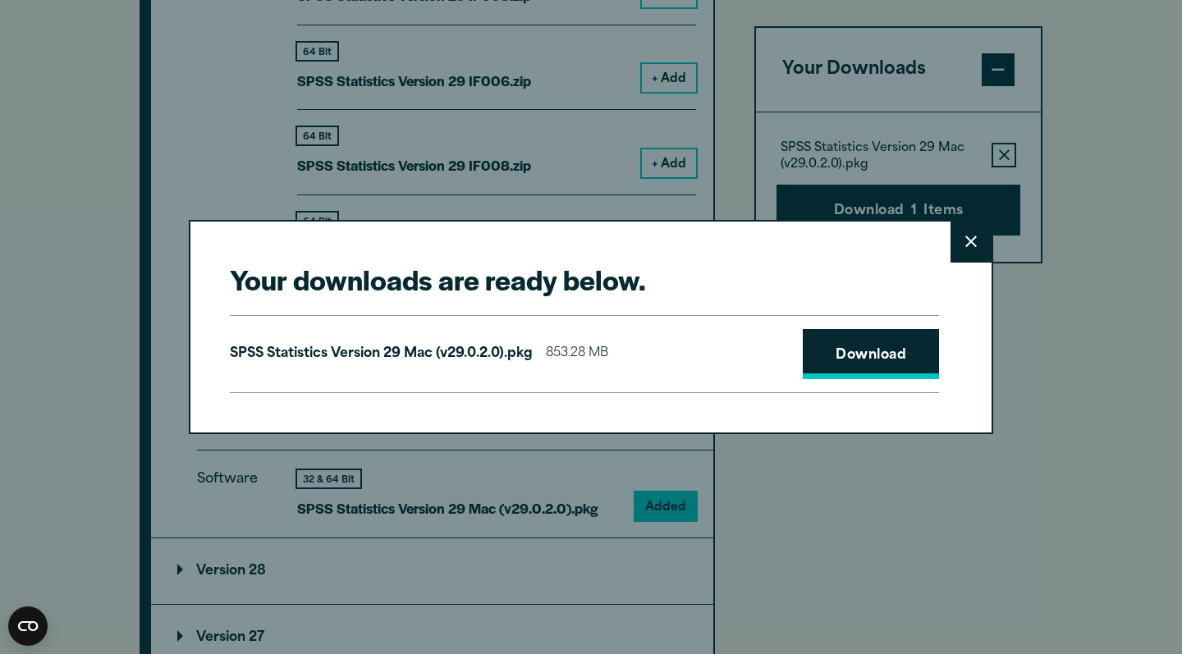
click at [585, 363] on link "Download" at bounding box center [871, 354] width 136 height 51
